Goal: Task Accomplishment & Management: Use online tool/utility

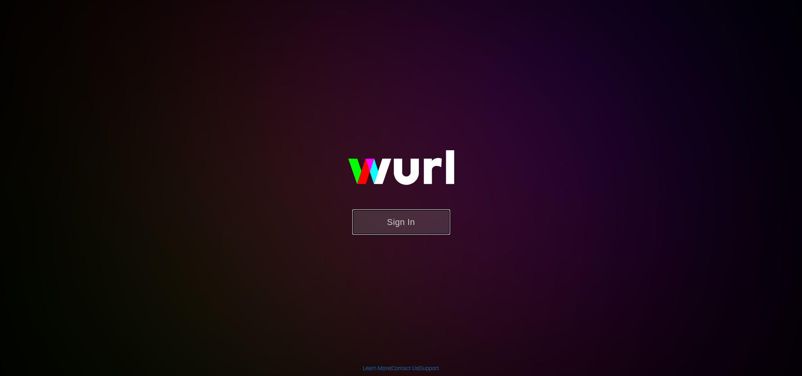
click at [413, 229] on button "Sign In" at bounding box center [401, 222] width 98 height 25
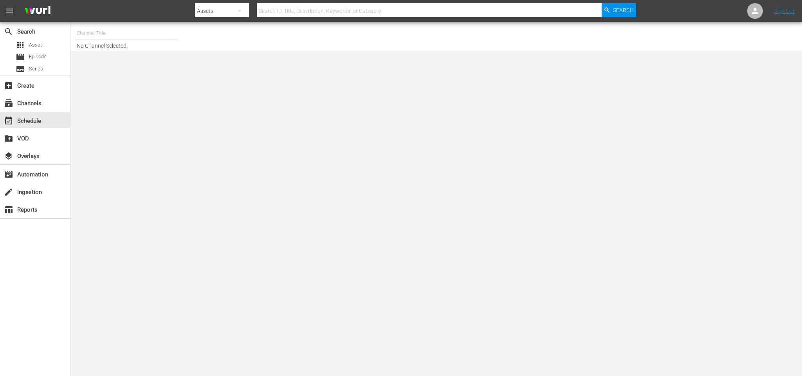
click at [133, 31] on input "text" at bounding box center [127, 33] width 100 height 19
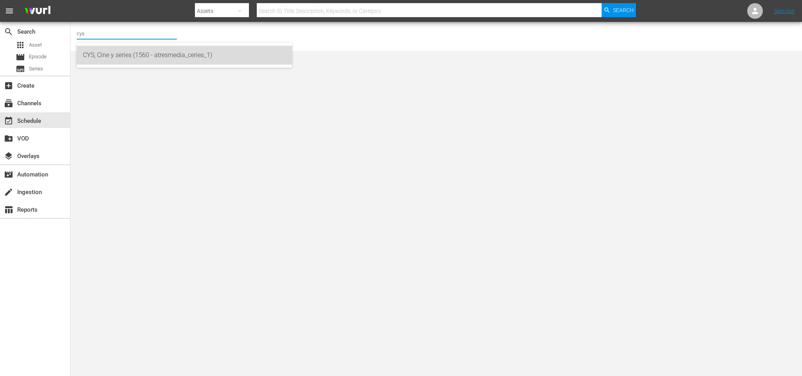
click at [128, 56] on div "CYS, Cine y series (1560 - atresmedia_ceries_1)" at bounding box center [184, 55] width 203 height 19
type input "CYS, Cine y series (1560 - atresmedia_ceries_1)"
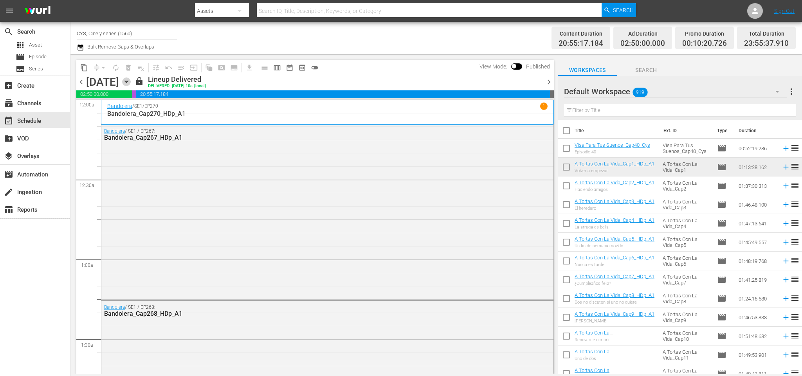
click at [131, 80] on icon "button" at bounding box center [126, 82] width 9 height 9
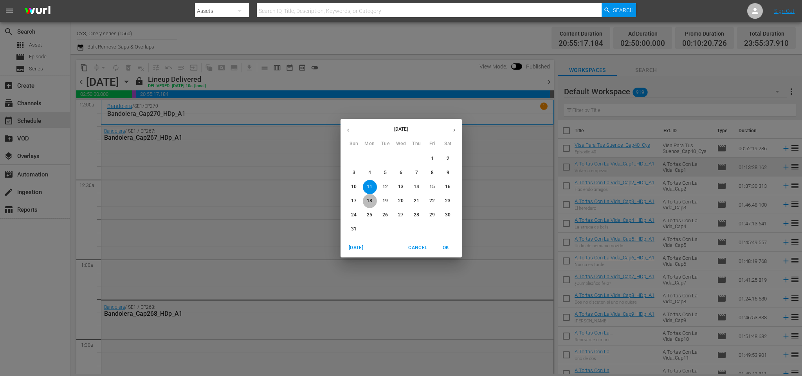
click at [369, 201] on p "18" at bounding box center [369, 201] width 5 height 7
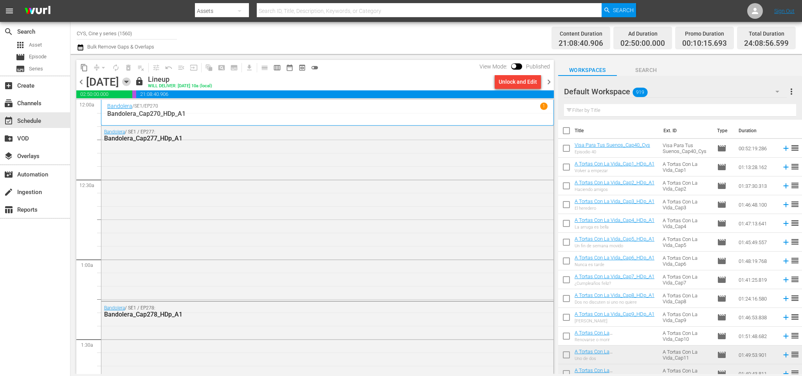
click at [131, 81] on icon "button" at bounding box center [126, 82] width 9 height 9
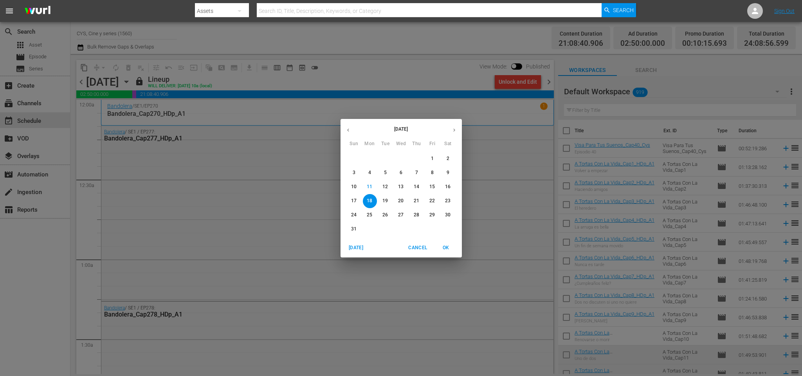
click at [372, 210] on button "25" at bounding box center [370, 215] width 14 height 14
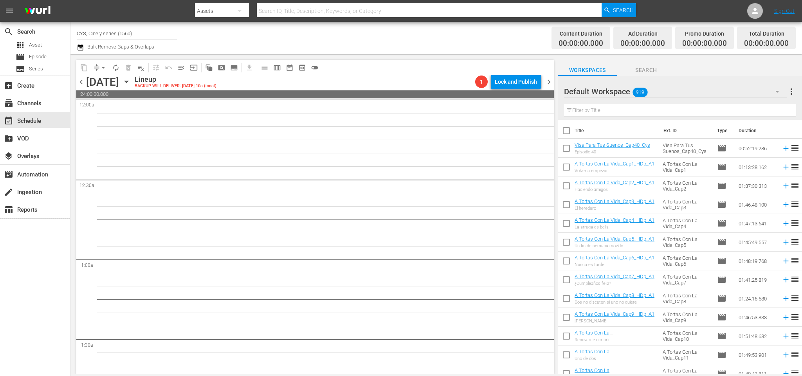
click at [86, 82] on div "Monday, August 25th" at bounding box center [102, 82] width 33 height 13
click at [79, 80] on span "chevron_left" at bounding box center [81, 82] width 10 height 10
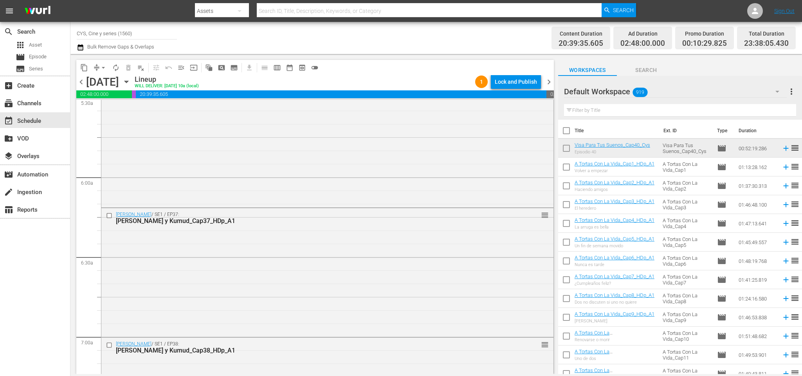
scroll to position [529, 0]
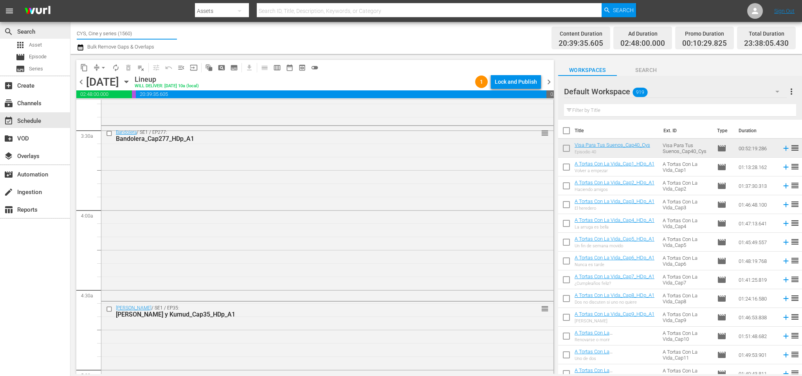
drag, startPoint x: 135, startPoint y: 28, endPoint x: 3, endPoint y: 23, distance: 132.5
click at [70, 0] on div "search Search apps Asset movie Episode subtitles Series add_box Create subscrip…" at bounding box center [436, 0] width 732 height 0
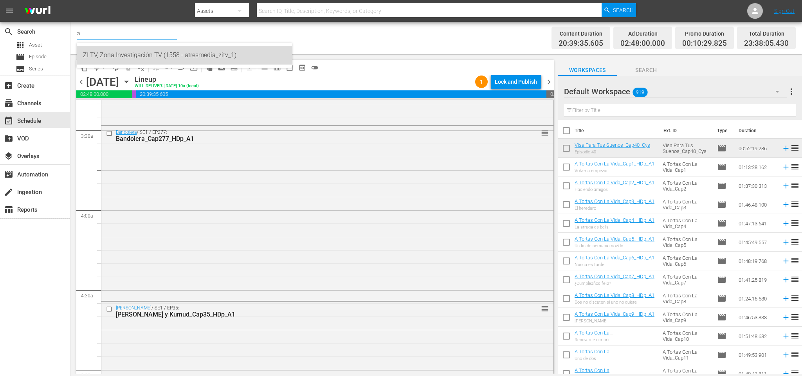
click at [179, 52] on div "ZI TV, Zona Investigación TV (1558 - atresmedia_zitv_1)" at bounding box center [184, 55] width 203 height 19
type input "ZI TV, Zona Investigación TV (1558 - atresmedia_zitv_1)"
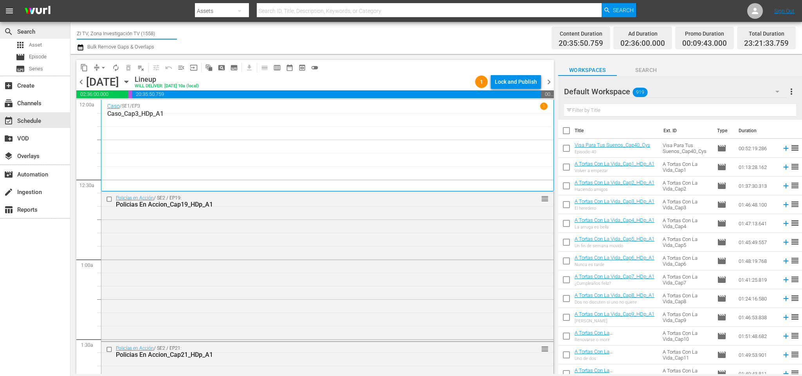
drag, startPoint x: 168, startPoint y: 32, endPoint x: 1, endPoint y: 34, distance: 167.3
click at [70, 0] on div "search Search apps Asset movie Episode subtitles Series add_box Create subscrip…" at bounding box center [436, 0] width 732 height 0
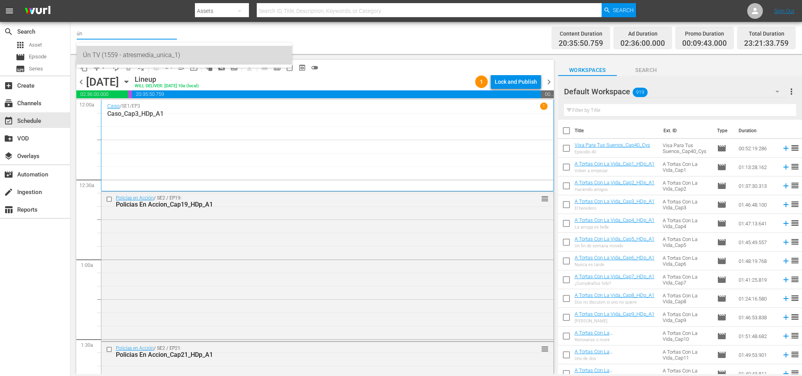
click at [156, 52] on div "Ún TV (1559 - atresmedia_unica_1)" at bounding box center [184, 55] width 203 height 19
type input "Ún TV (1559 - atresmedia_unica_1)"
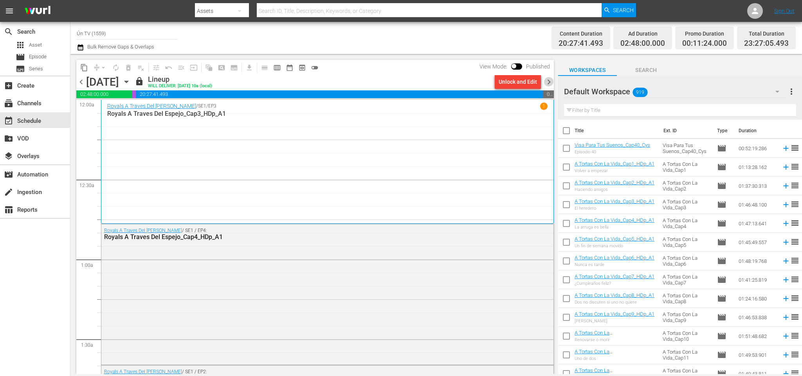
click at [549, 81] on span "chevron_right" at bounding box center [549, 82] width 10 height 10
